Goal: Use online tool/utility: Utilize a website feature to perform a specific function

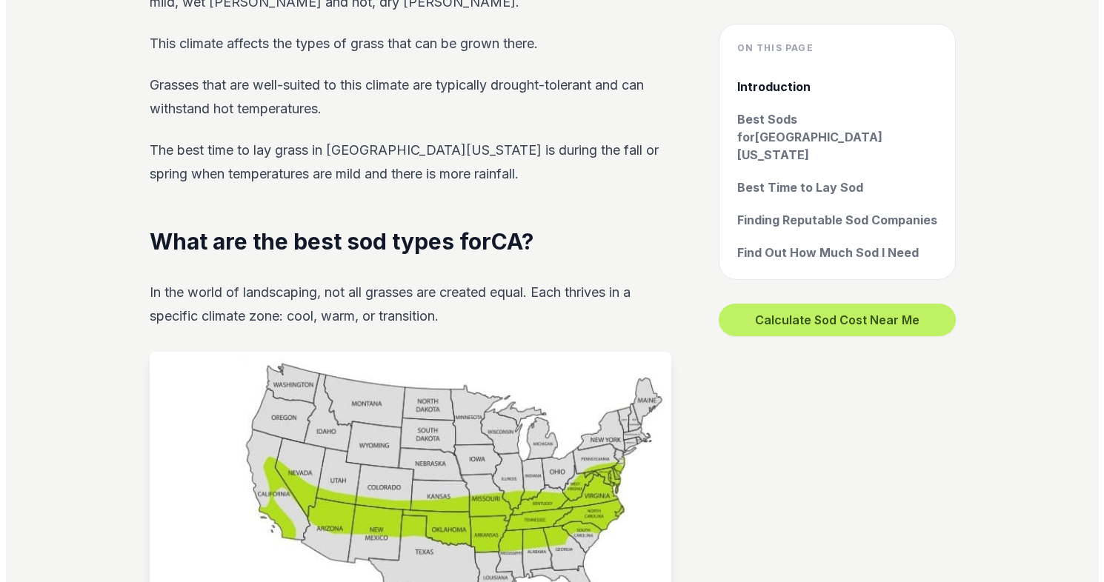
scroll to position [815, 0]
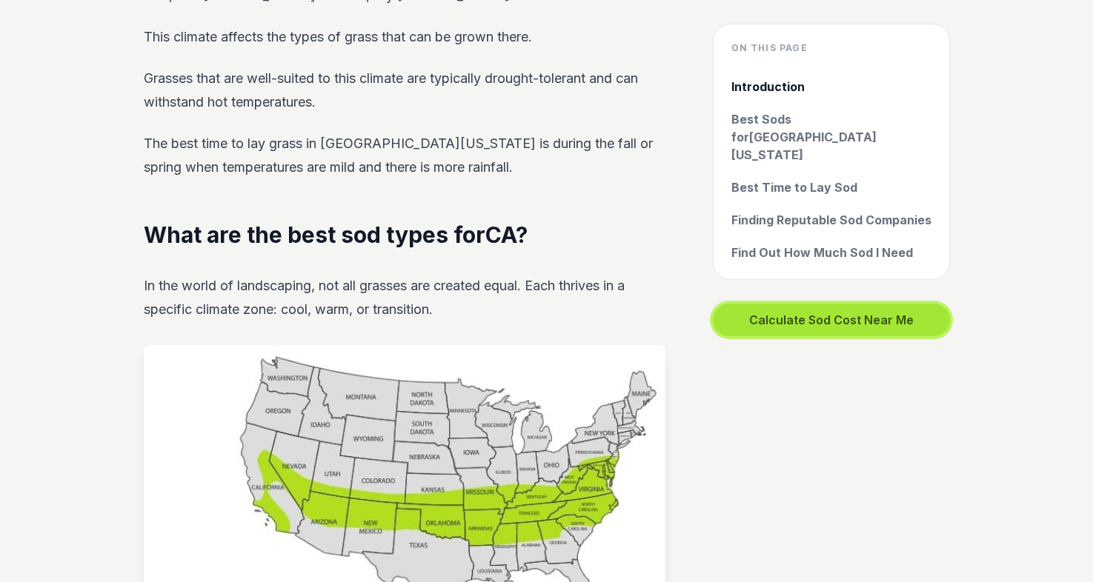
click at [814, 304] on button "Calculate Sod Cost Near Me" at bounding box center [831, 320] width 237 height 33
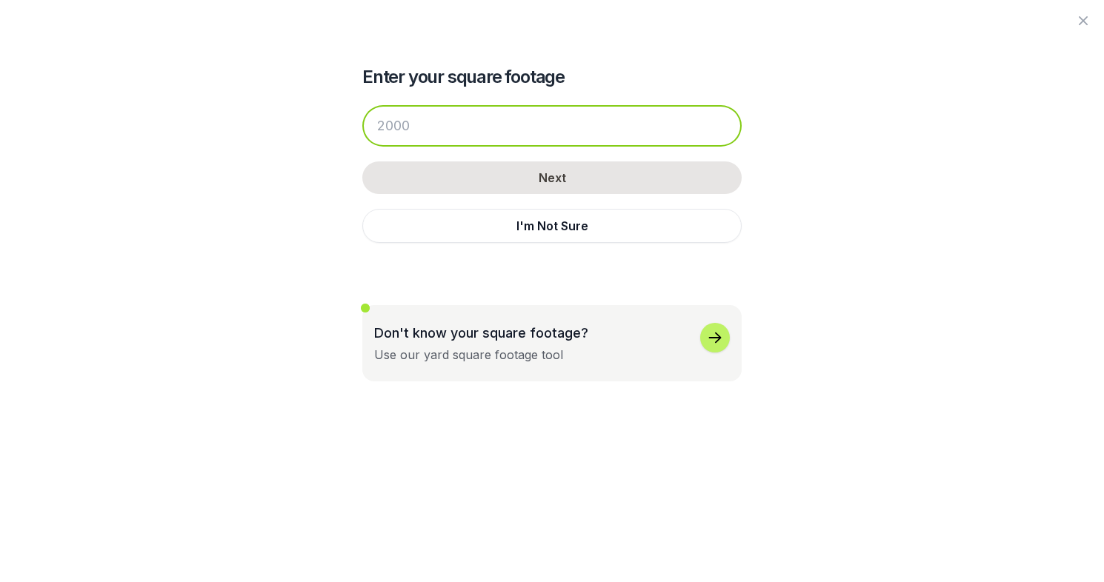
click at [420, 125] on input "number" at bounding box center [551, 125] width 379 height 41
click at [414, 124] on input "number" at bounding box center [551, 125] width 379 height 41
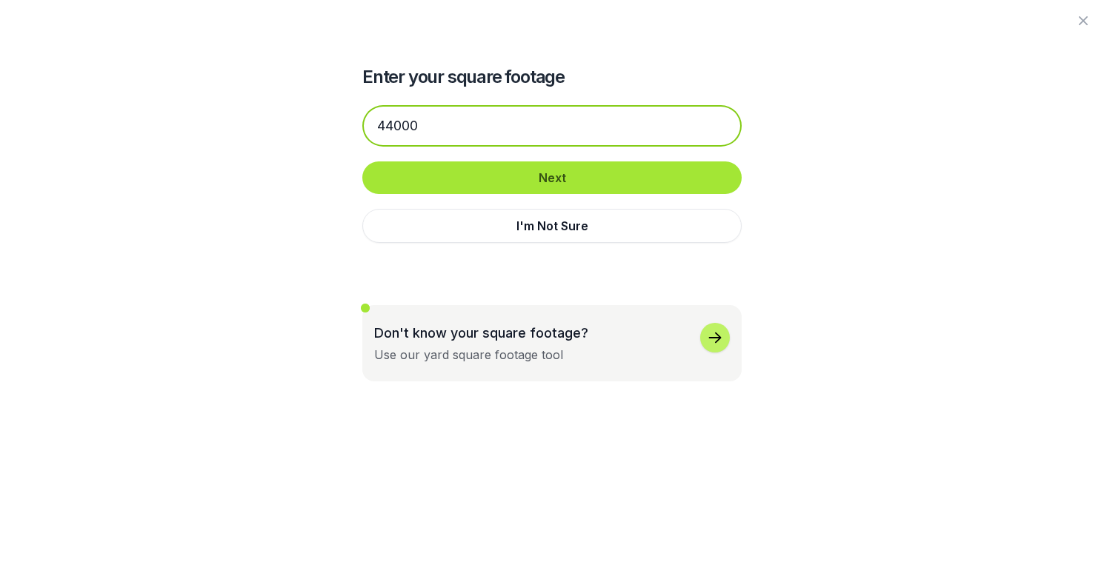
type input "44000"
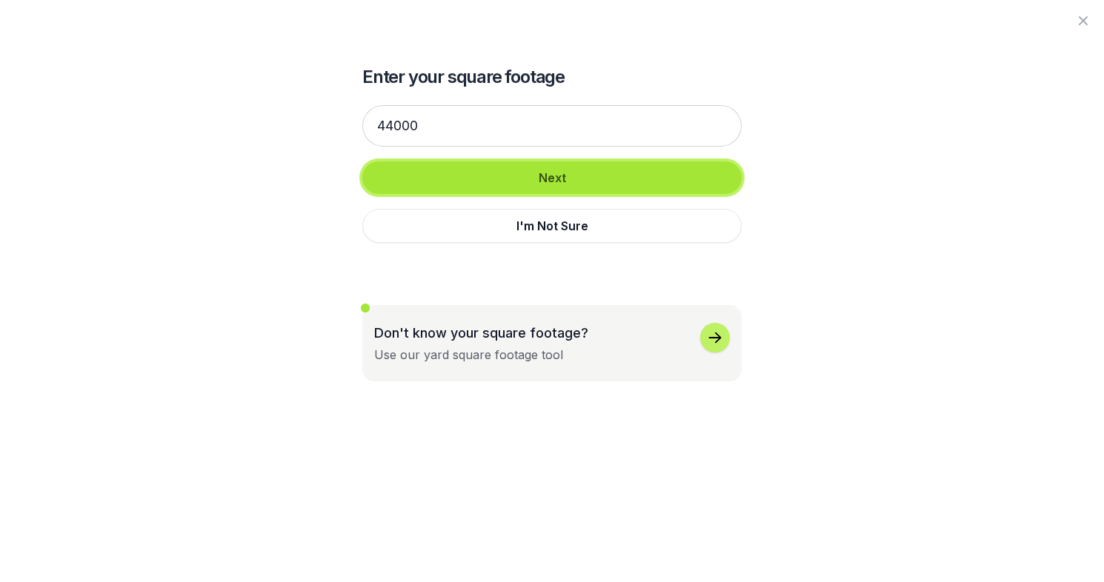
click at [535, 182] on button "Next" at bounding box center [551, 177] width 379 height 33
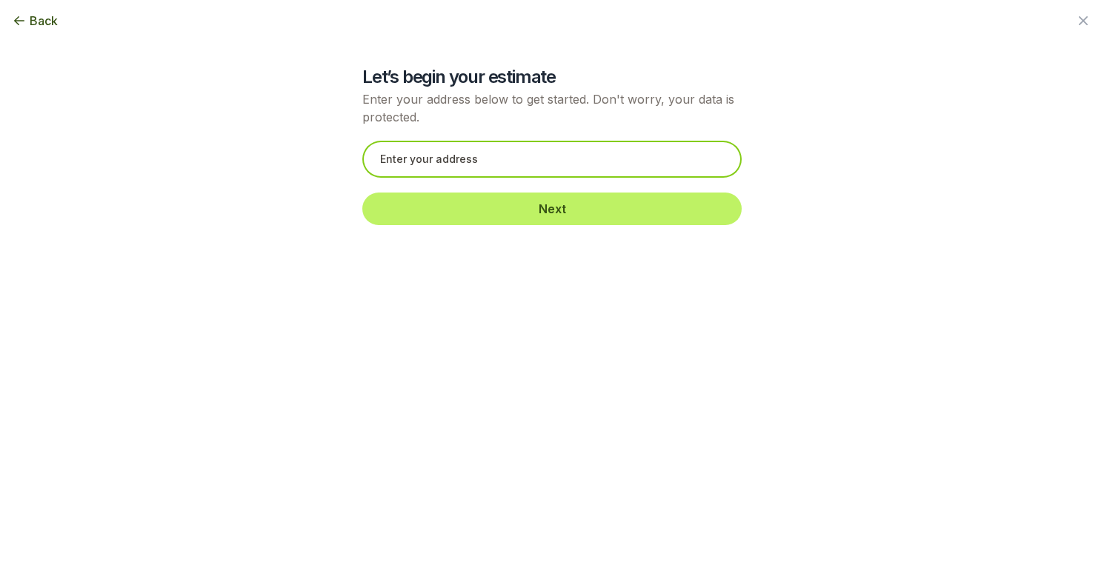
click at [393, 155] on input "text" at bounding box center [551, 159] width 379 height 37
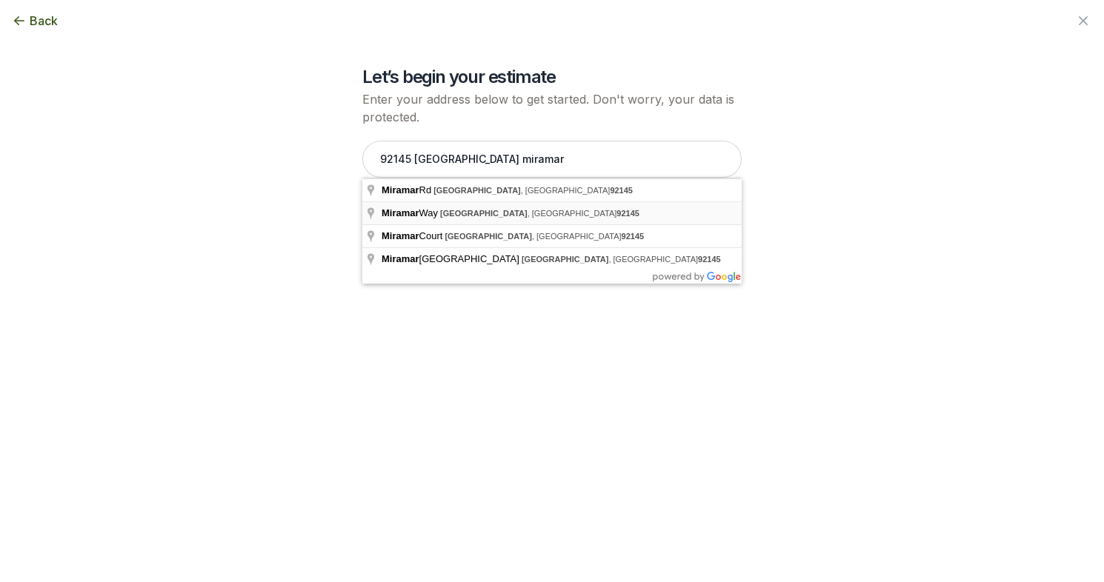
type input "[GEOGRAPHIC_DATA]"
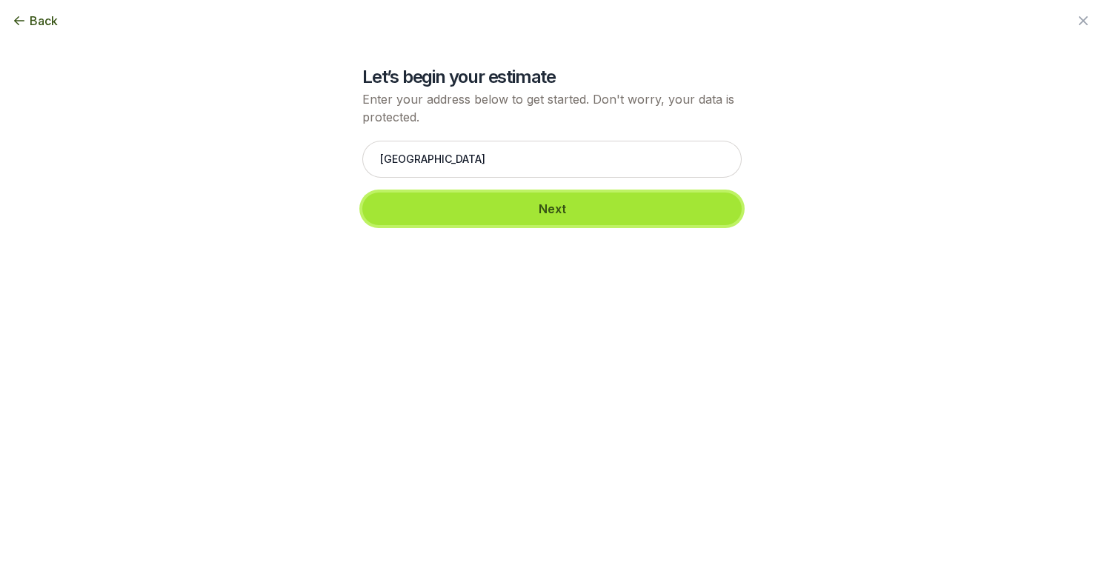
click at [537, 202] on button "Next" at bounding box center [551, 209] width 379 height 33
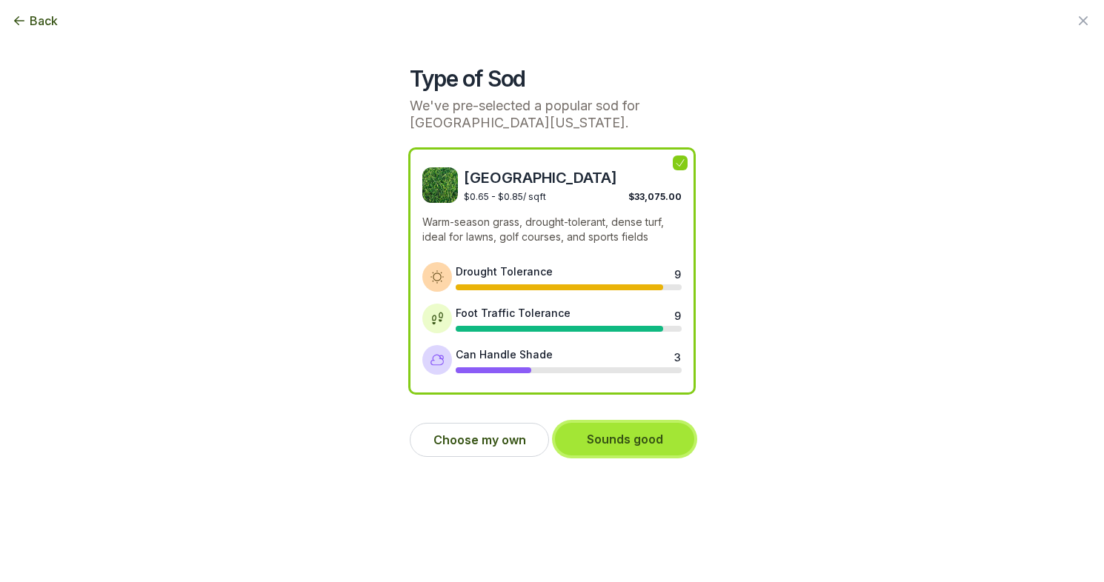
click at [619, 439] on button "Sounds good" at bounding box center [624, 439] width 139 height 33
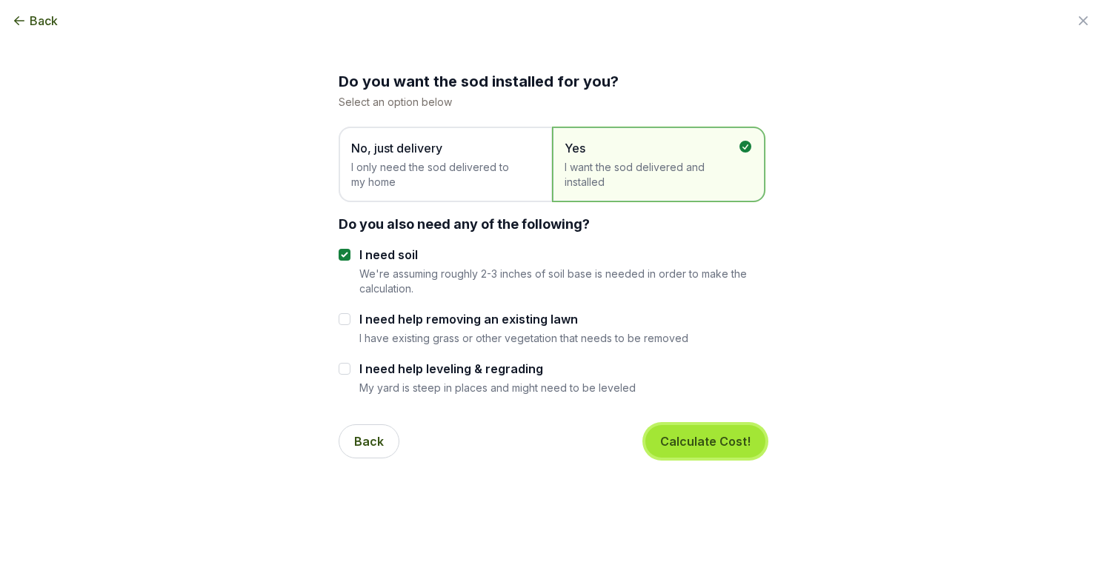
click at [694, 434] on button "Calculate Cost!" at bounding box center [705, 441] width 120 height 33
